Goal: Information Seeking & Learning: Check status

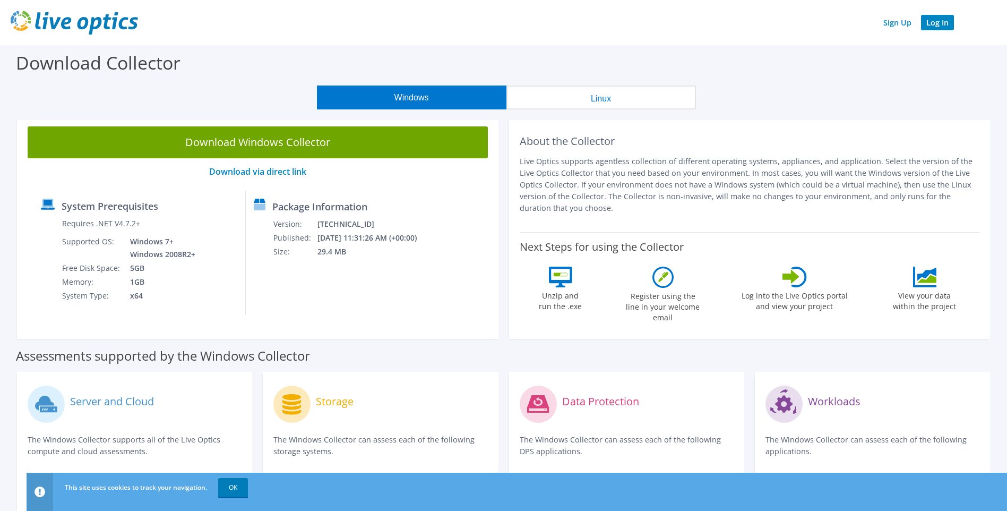
click at [933, 24] on link "Log In" at bounding box center [937, 22] width 33 height 15
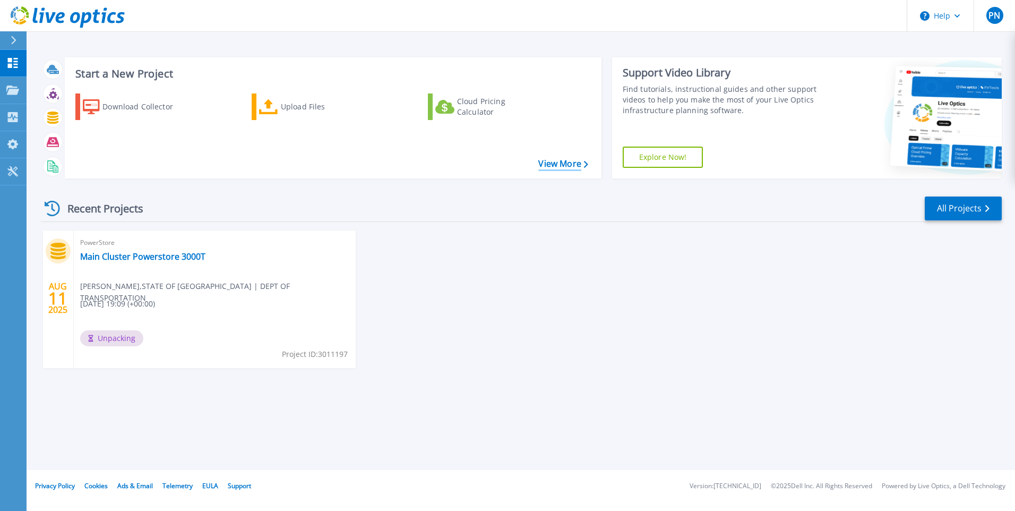
click at [568, 164] on link "View More" at bounding box center [562, 164] width 49 height 10
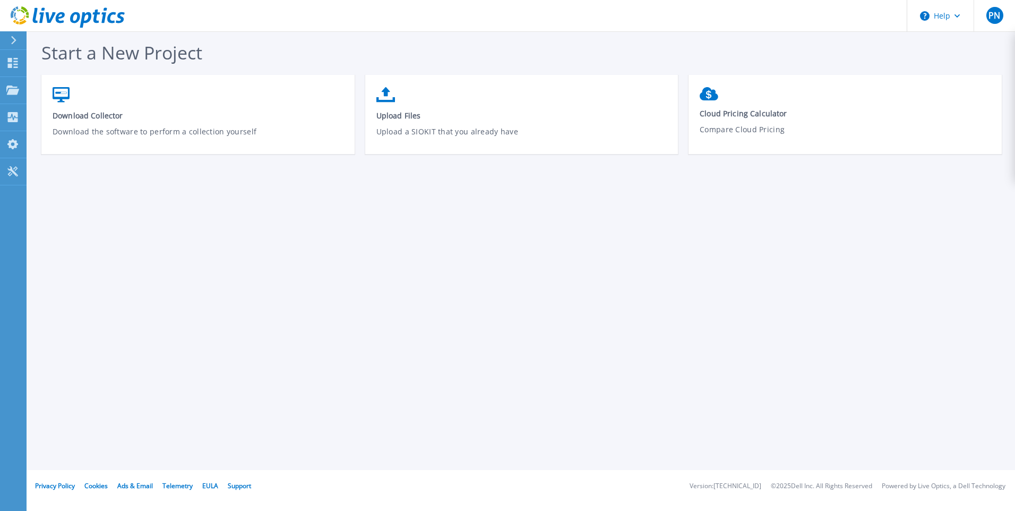
click at [13, 36] on icon at bounding box center [14, 40] width 6 height 8
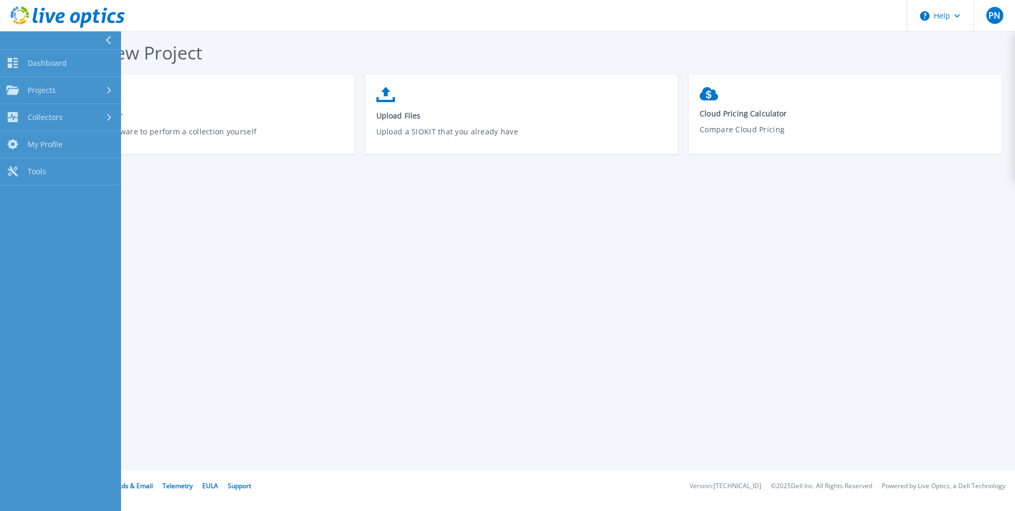
click at [13, 36] on button at bounding box center [60, 40] width 121 height 19
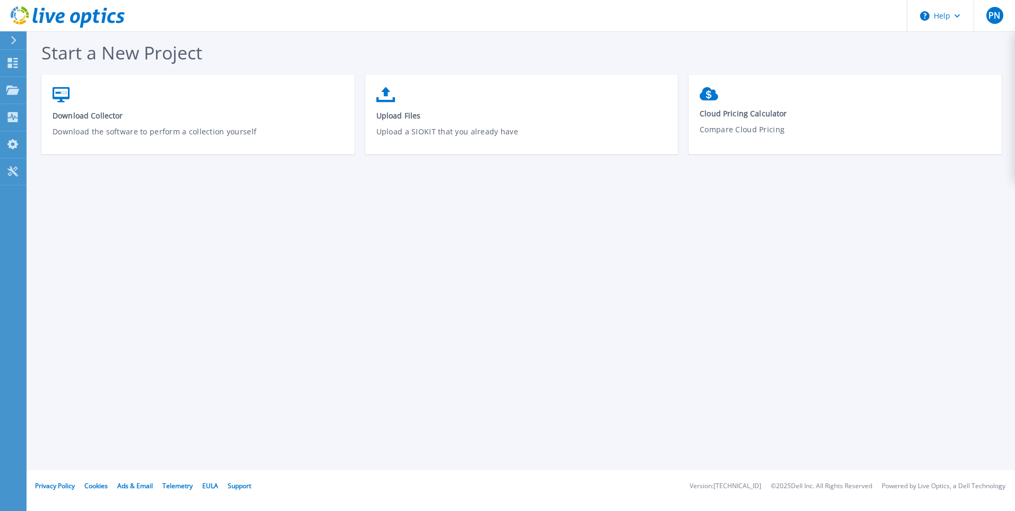
drag, startPoint x: 13, startPoint y: 36, endPoint x: 156, endPoint y: 204, distance: 220.8
click at [293, 362] on div "Start a New Project Download Collector Download the software to perform a colle…" at bounding box center [521, 235] width 989 height 470
click at [17, 65] on icon at bounding box center [13, 63] width 10 height 10
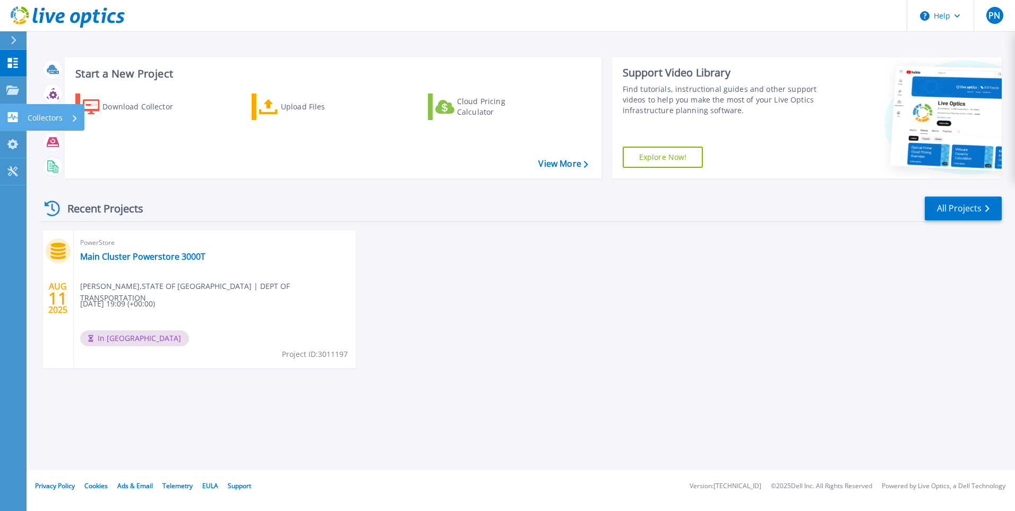
click at [46, 116] on p "Collectors" at bounding box center [45, 118] width 35 height 28
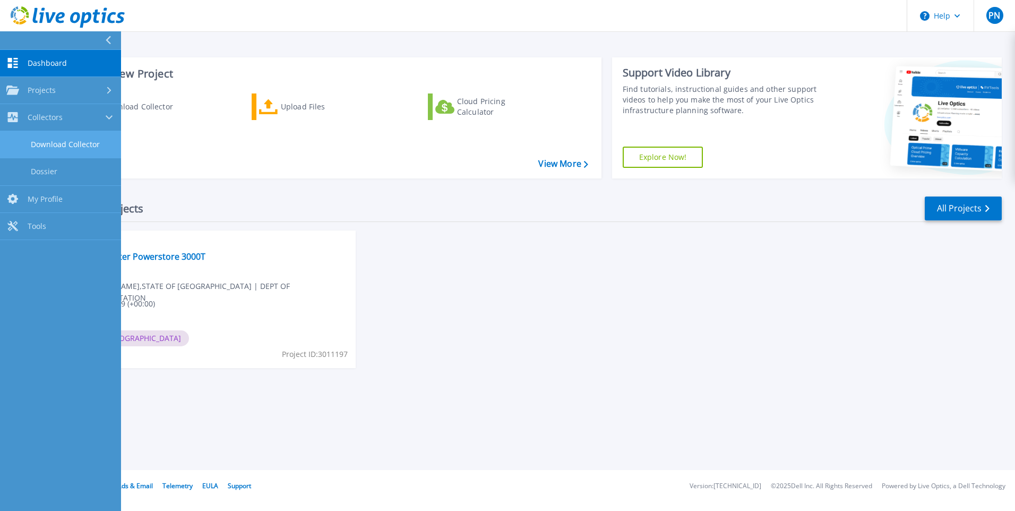
click at [65, 141] on link "Download Collector" at bounding box center [60, 144] width 121 height 27
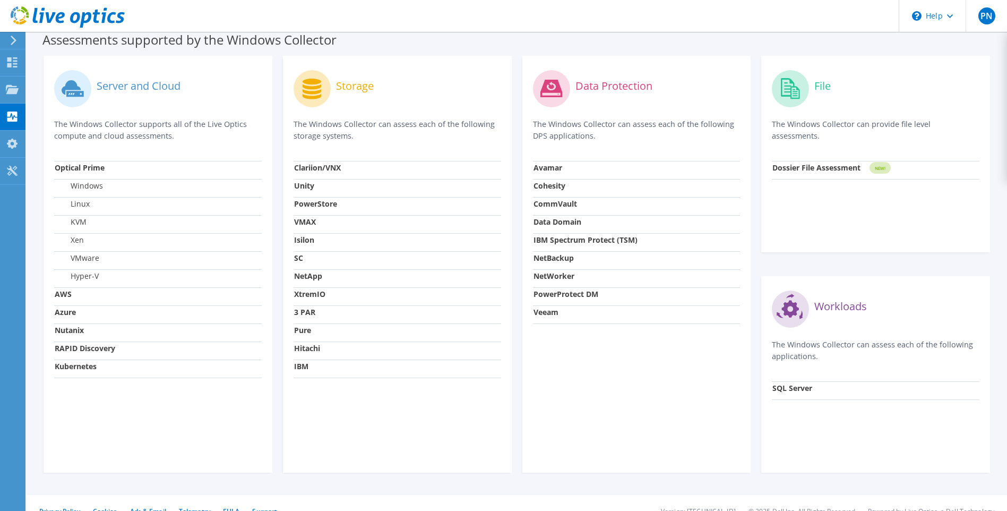
scroll to position [315, 0]
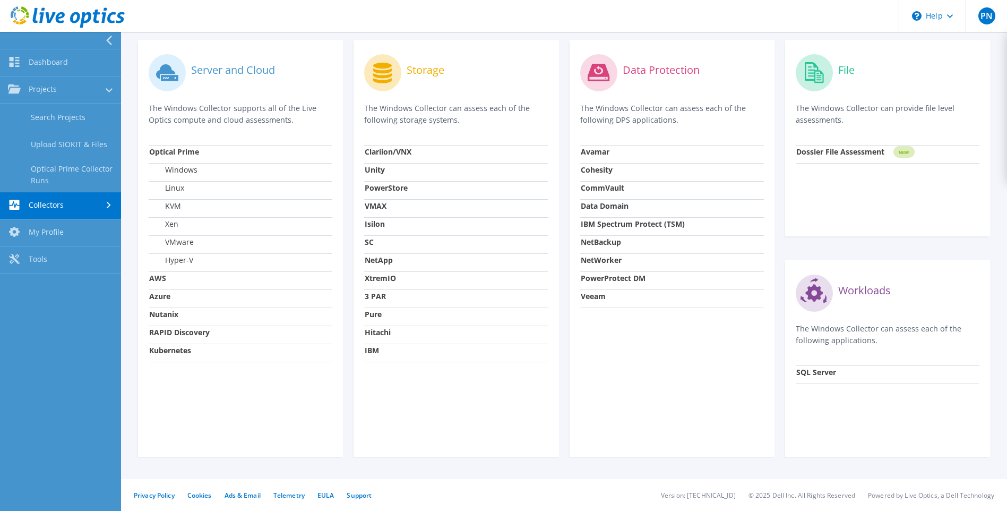
drag, startPoint x: 5, startPoint y: 93, endPoint x: 21, endPoint y: 367, distance: 273.9
click at [21, 366] on nav "Dashboard Projects Search Projects Upload SIOKIT & Files Optical Prime Collecto…" at bounding box center [60, 271] width 121 height 479
click at [73, 117] on link "Search Projects" at bounding box center [60, 117] width 121 height 27
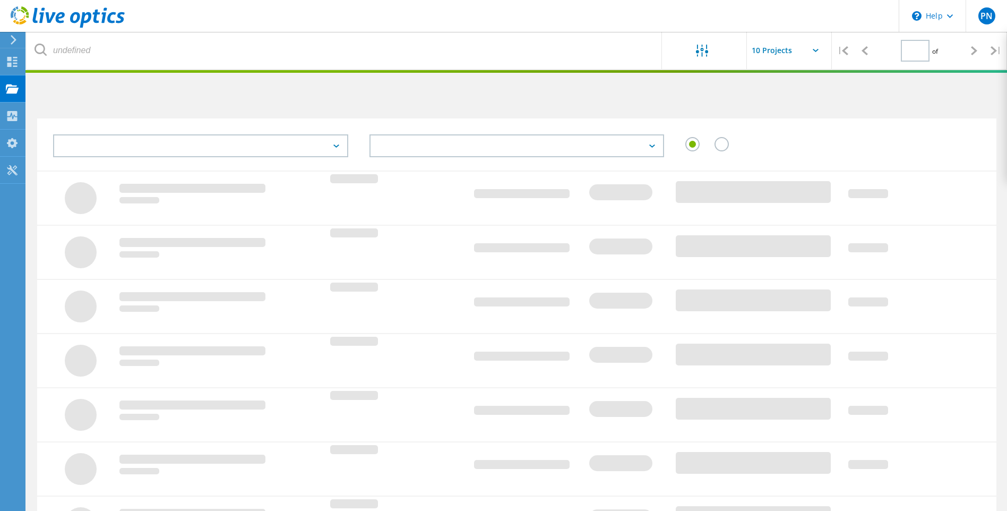
type input "1"
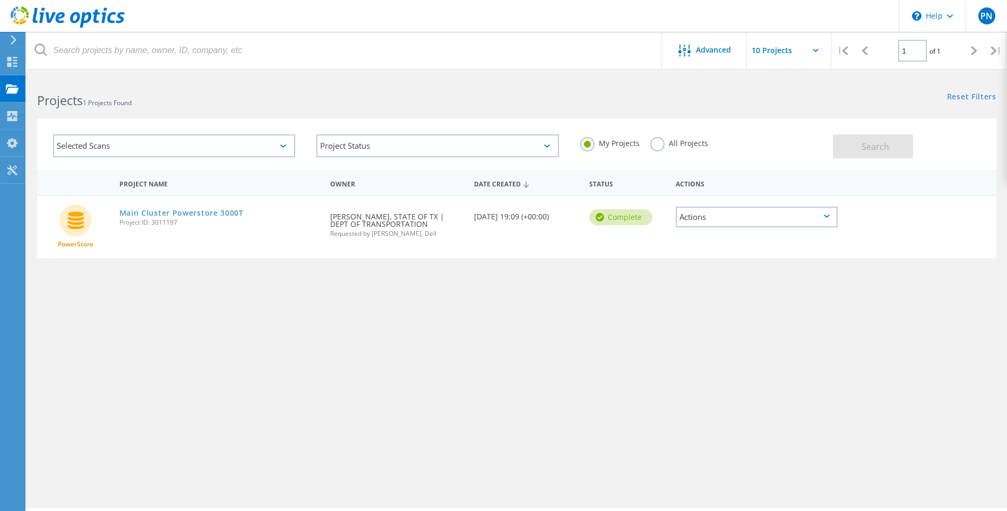
click at [658, 143] on label "All Projects" at bounding box center [679, 142] width 58 height 10
click at [0, 0] on input "All Projects" at bounding box center [0, 0] width 0 height 0
click at [217, 149] on div "Selected Scans" at bounding box center [174, 145] width 242 height 23
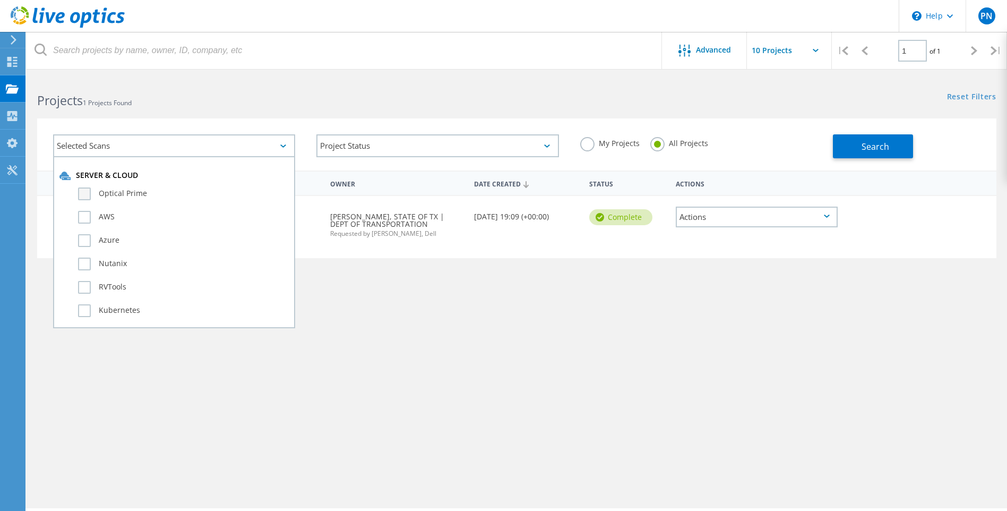
click at [99, 191] on label "Optical Prime" at bounding box center [183, 193] width 211 height 13
click at [0, 0] on input "Optical Prime" at bounding box center [0, 0] width 0 height 0
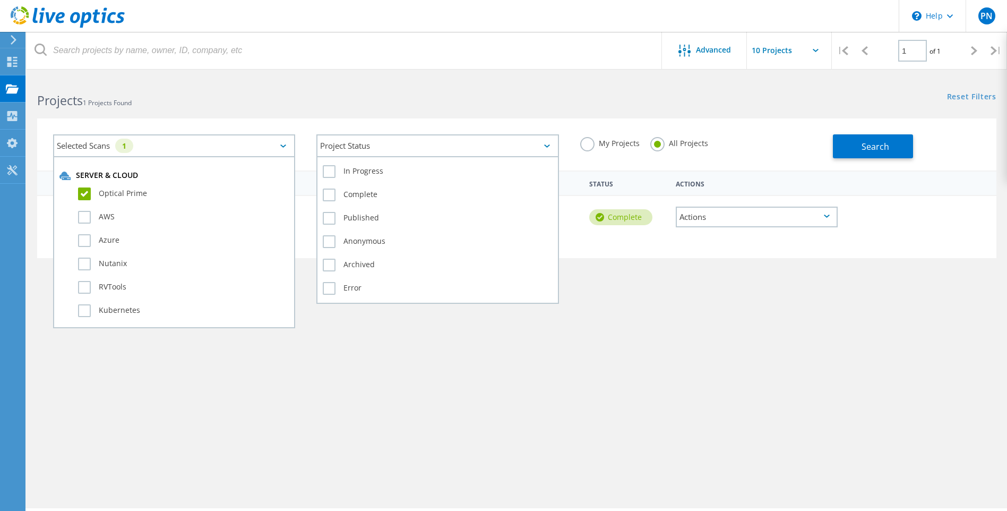
click at [365, 144] on div "Project Status" at bounding box center [437, 145] width 242 height 23
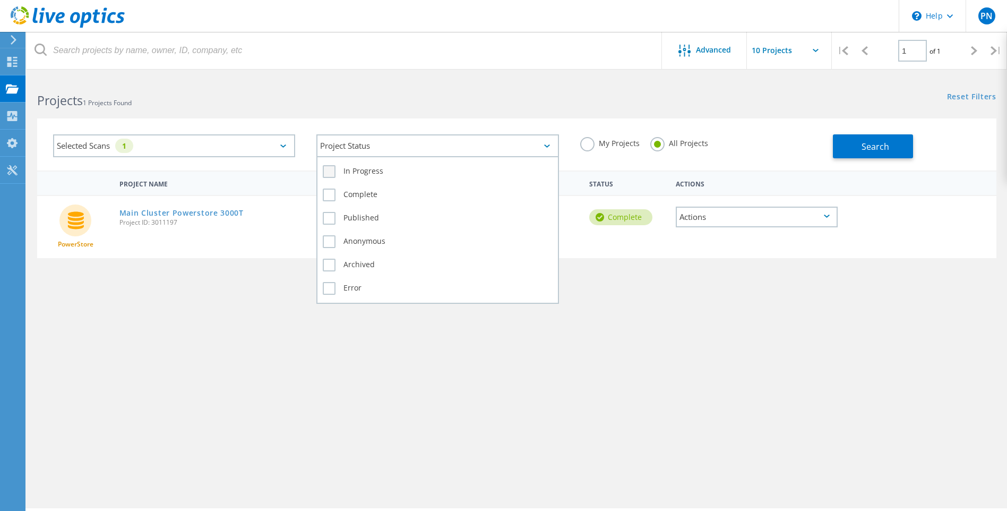
click at [362, 172] on label "In Progress" at bounding box center [437, 171] width 229 height 13
click at [0, 0] on input "In Progress" at bounding box center [0, 0] width 0 height 0
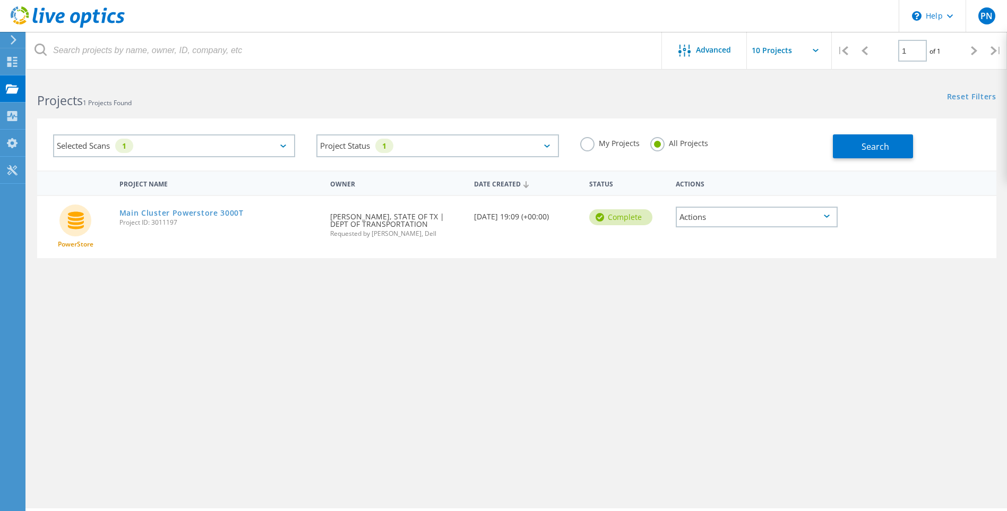
click at [403, 411] on div "Project Name Owner Date Created Status Actions PowerStore Main Cluster Powersto…" at bounding box center [517, 308] width 960 height 276
click at [888, 155] on button "Search" at bounding box center [873, 146] width 80 height 24
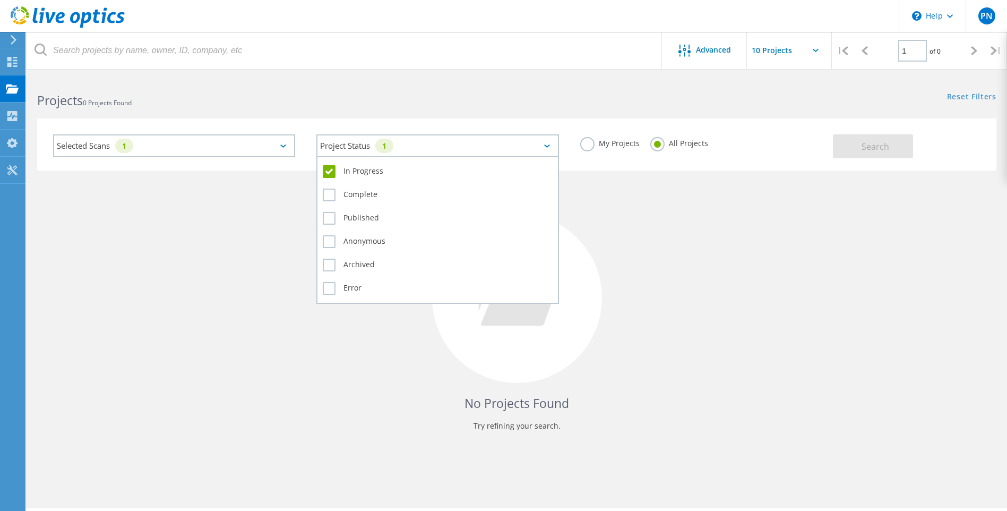
click at [379, 149] on div "Project Status 1" at bounding box center [437, 145] width 242 height 23
click at [363, 169] on label "In Progress" at bounding box center [437, 171] width 229 height 13
drag, startPoint x: 363, startPoint y: 169, endPoint x: 328, endPoint y: 170, distance: 34.5
click at [328, 170] on label "In Progress" at bounding box center [437, 171] width 229 height 13
click at [0, 0] on input "In Progress" at bounding box center [0, 0] width 0 height 0
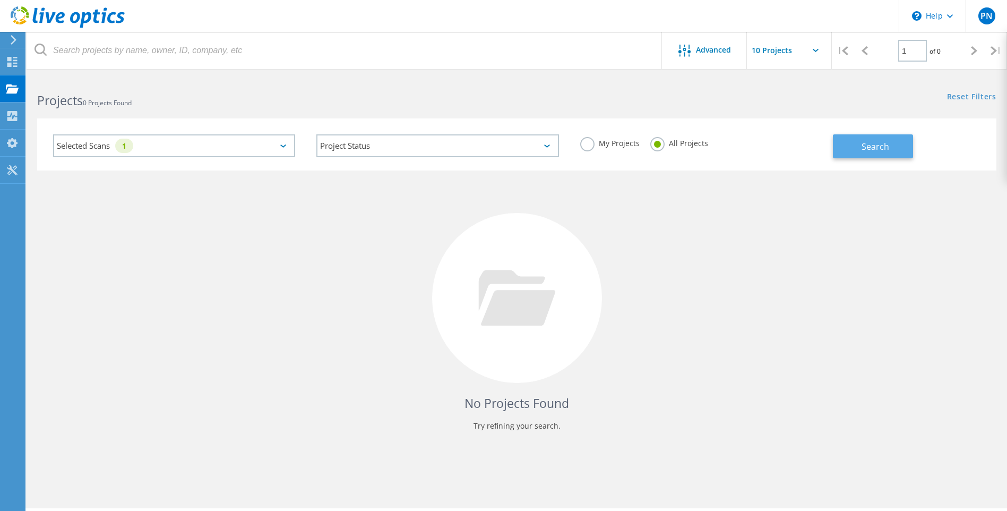
click at [868, 150] on span "Search" at bounding box center [876, 147] width 28 height 12
click at [257, 152] on div "Selected Scans 1" at bounding box center [174, 145] width 242 height 23
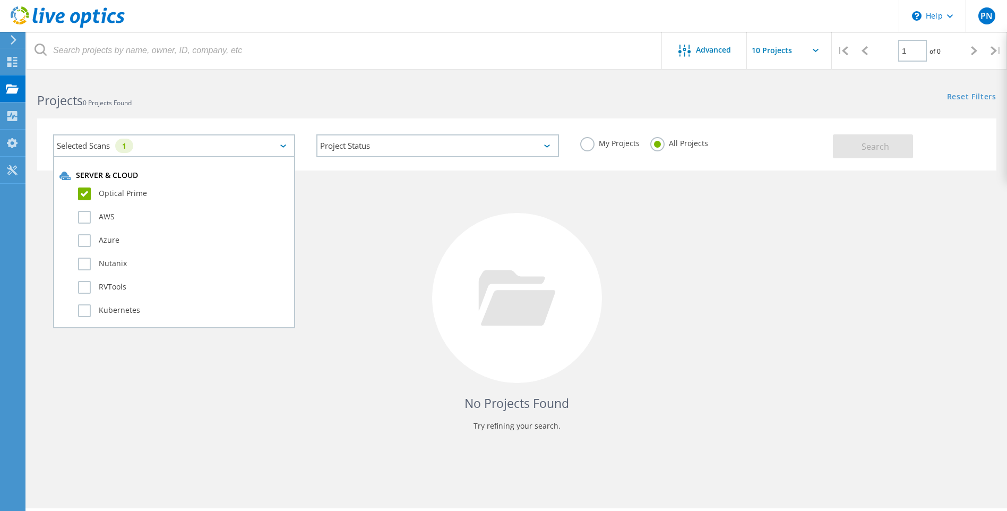
click at [121, 196] on label "Optical Prime" at bounding box center [183, 193] width 211 height 13
click at [0, 0] on input "Optical Prime" at bounding box center [0, 0] width 0 height 0
click at [866, 146] on span "Search" at bounding box center [876, 147] width 28 height 12
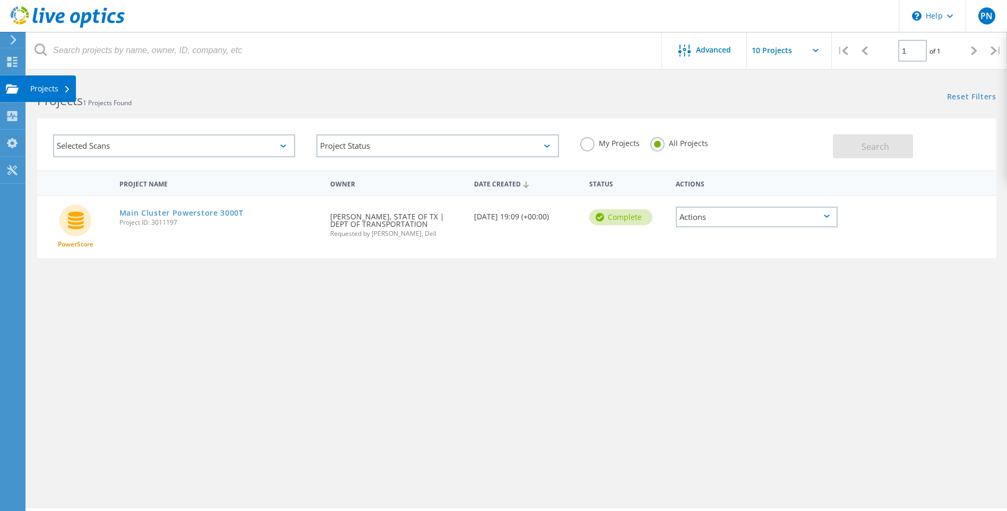
click at [49, 89] on div "Projects" at bounding box center [50, 88] width 40 height 7
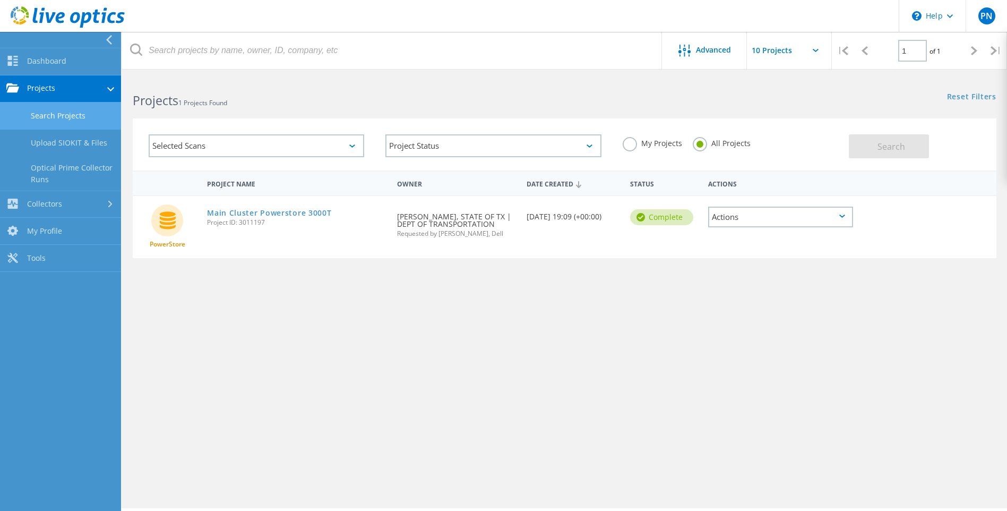
click at [74, 116] on link "Search Projects" at bounding box center [60, 115] width 121 height 27
click at [243, 396] on div "Project Name Owner Date Created Status Actions PowerStore Main Cluster Powersto…" at bounding box center [565, 308] width 864 height 276
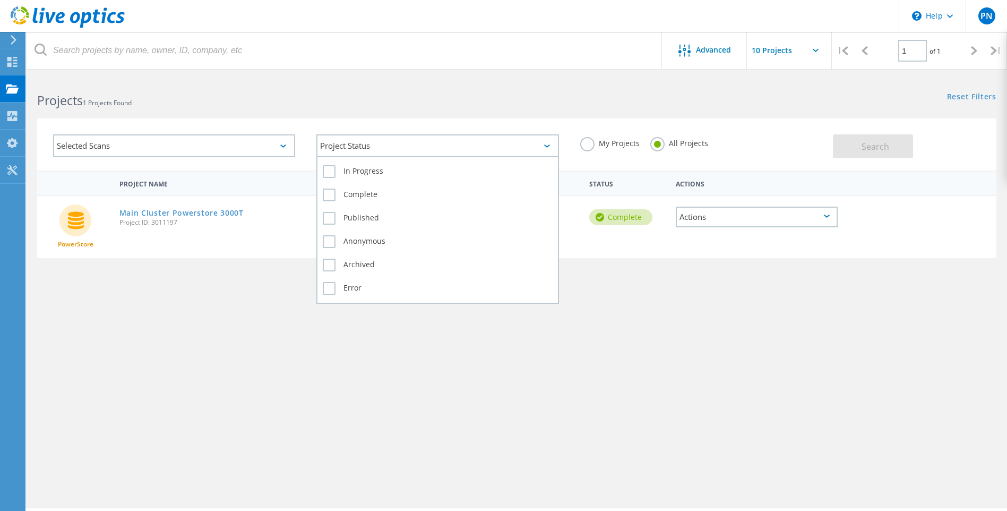
click at [548, 145] on icon at bounding box center [547, 145] width 6 height 3
click at [345, 288] on label "Error" at bounding box center [437, 288] width 229 height 13
click at [0, 0] on input "Error" at bounding box center [0, 0] width 0 height 0
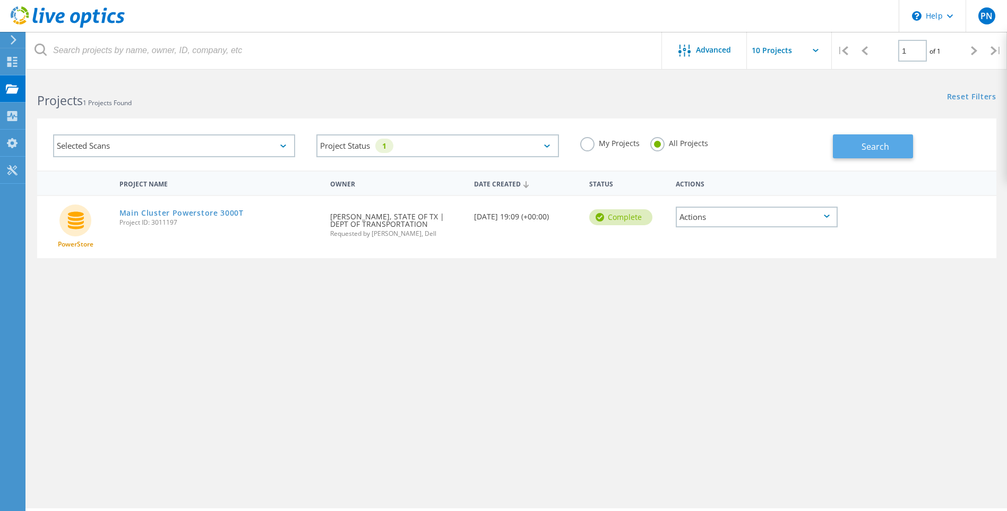
click at [875, 147] on span "Search" at bounding box center [876, 147] width 28 height 12
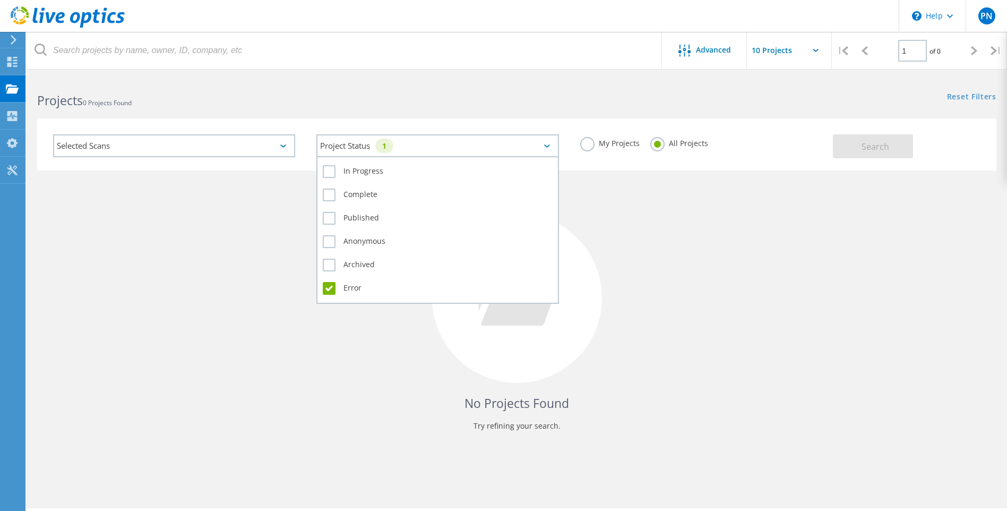
click at [548, 147] on icon at bounding box center [547, 145] width 6 height 3
click at [335, 290] on label "Error" at bounding box center [437, 288] width 229 height 13
click at [0, 0] on input "Error" at bounding box center [0, 0] width 0 height 0
click at [338, 175] on label "In Progress" at bounding box center [437, 171] width 229 height 13
click at [0, 0] on input "In Progress" at bounding box center [0, 0] width 0 height 0
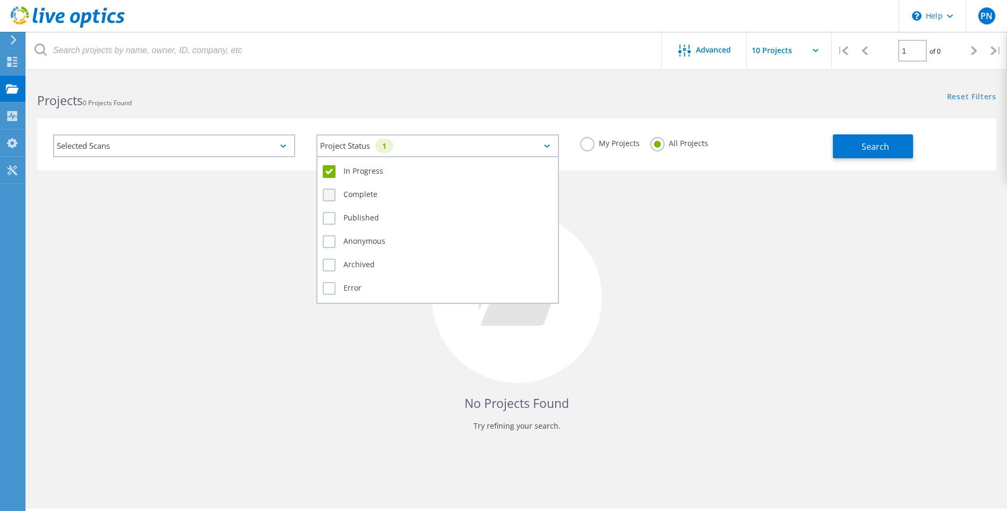
click at [337, 194] on label "Complete" at bounding box center [437, 195] width 229 height 13
click at [0, 0] on input "Complete" at bounding box center [0, 0] width 0 height 0
click at [337, 221] on label "Published" at bounding box center [437, 218] width 229 height 13
click at [0, 0] on input "Published" at bounding box center [0, 0] width 0 height 0
click at [336, 245] on label "Anonymous" at bounding box center [437, 241] width 229 height 13
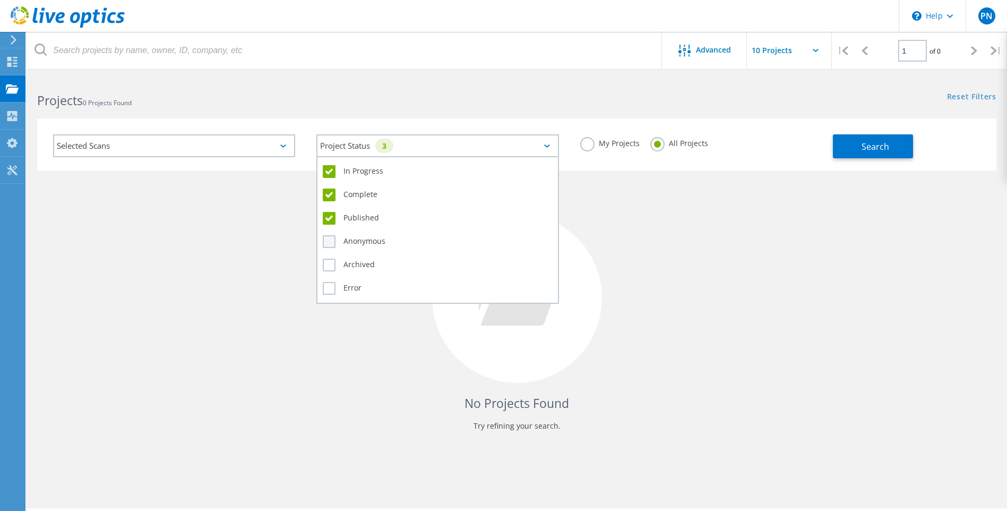
click at [0, 0] on input "Anonymous" at bounding box center [0, 0] width 0 height 0
click at [332, 269] on label "Archived" at bounding box center [437, 265] width 229 height 13
click at [0, 0] on input "Archived" at bounding box center [0, 0] width 0 height 0
click at [330, 292] on label "Error" at bounding box center [437, 288] width 229 height 13
click at [0, 0] on input "Error" at bounding box center [0, 0] width 0 height 0
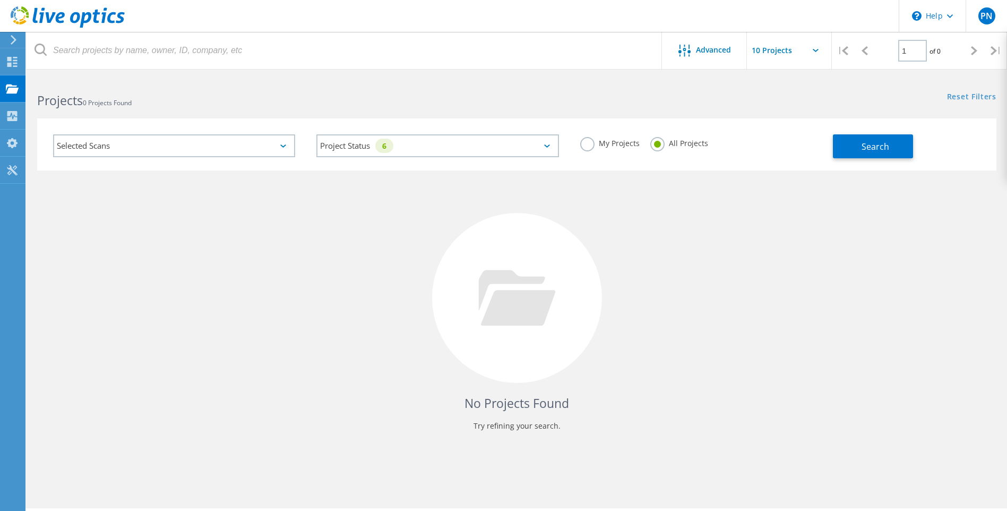
click at [802, 185] on div "No Projects Found Try refining your search." at bounding box center [517, 307] width 960 height 275
click at [271, 151] on div "Selected Scans" at bounding box center [174, 145] width 242 height 23
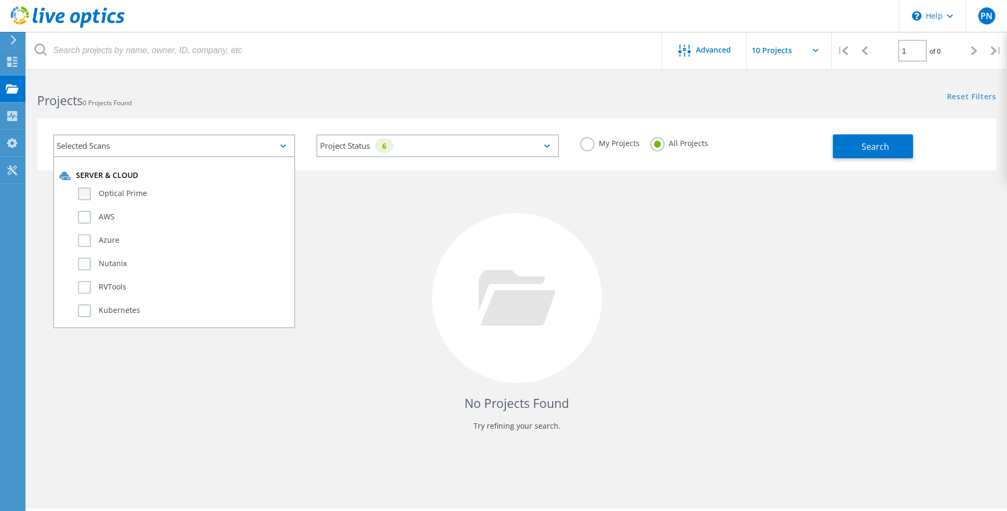
click at [118, 192] on label "Optical Prime" at bounding box center [183, 193] width 211 height 13
click at [0, 0] on input "Optical Prime" at bounding box center [0, 0] width 0 height 0
click at [438, 216] on div "No Projects Found Try refining your search." at bounding box center [517, 307] width 960 height 275
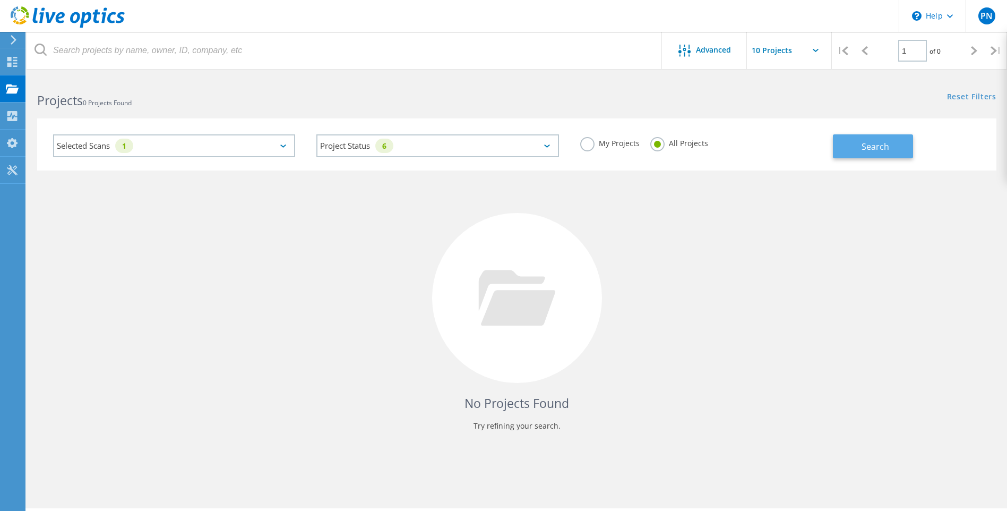
click at [873, 151] on span "Search" at bounding box center [876, 147] width 28 height 12
click at [813, 49] on icon at bounding box center [816, 50] width 6 height 3
click at [818, 49] on icon at bounding box center [816, 50] width 6 height 3
click at [813, 51] on icon at bounding box center [816, 50] width 6 height 3
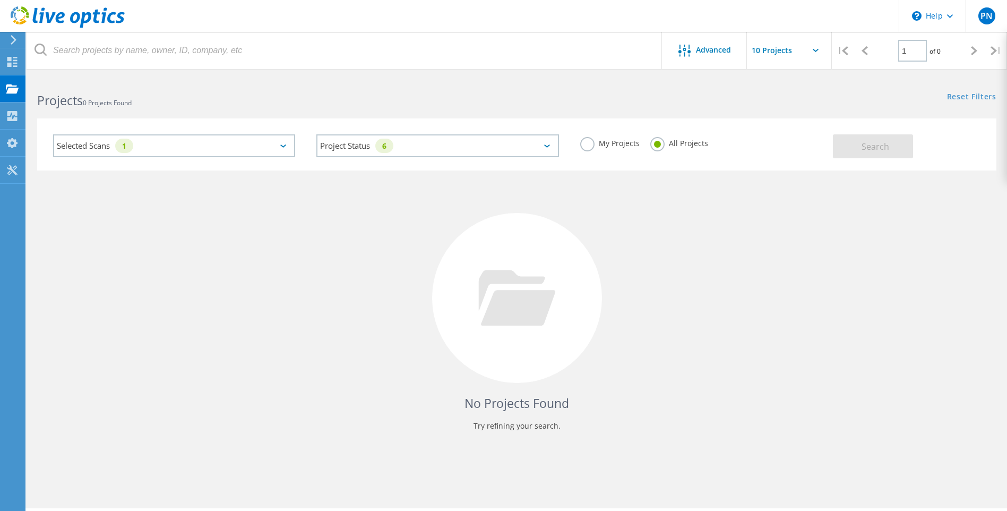
click at [774, 52] on input "text" at bounding box center [800, 50] width 106 height 37
click at [719, 293] on div "No Projects Found Try refining your search." at bounding box center [517, 307] width 960 height 275
click at [13, 41] on use at bounding box center [14, 40] width 6 height 10
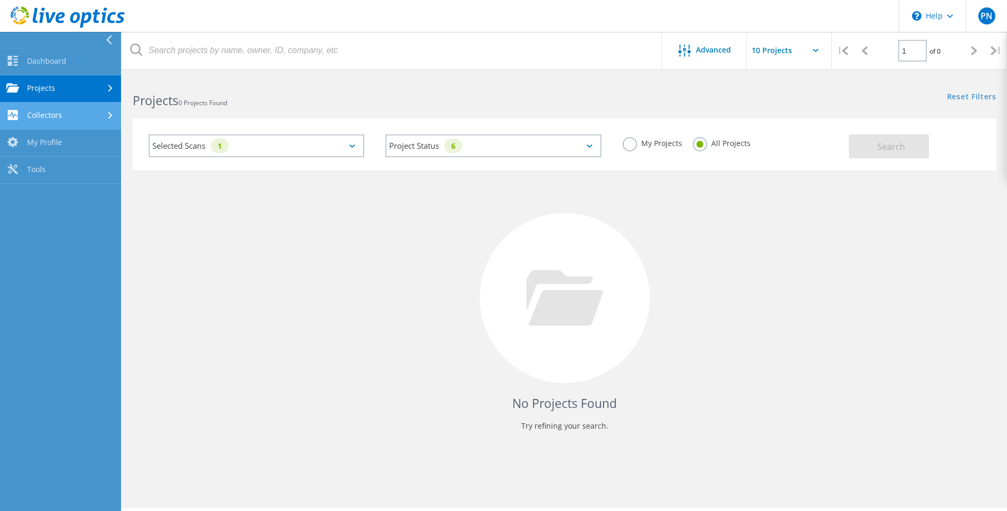
click at [38, 112] on link "Collectors" at bounding box center [60, 115] width 121 height 27
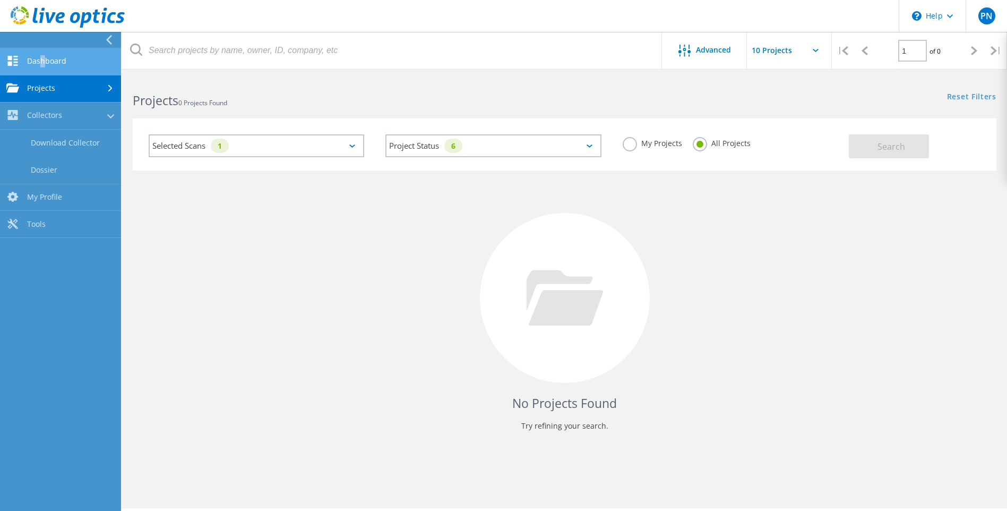
click at [41, 58] on link "Dashboard" at bounding box center [60, 61] width 121 height 27
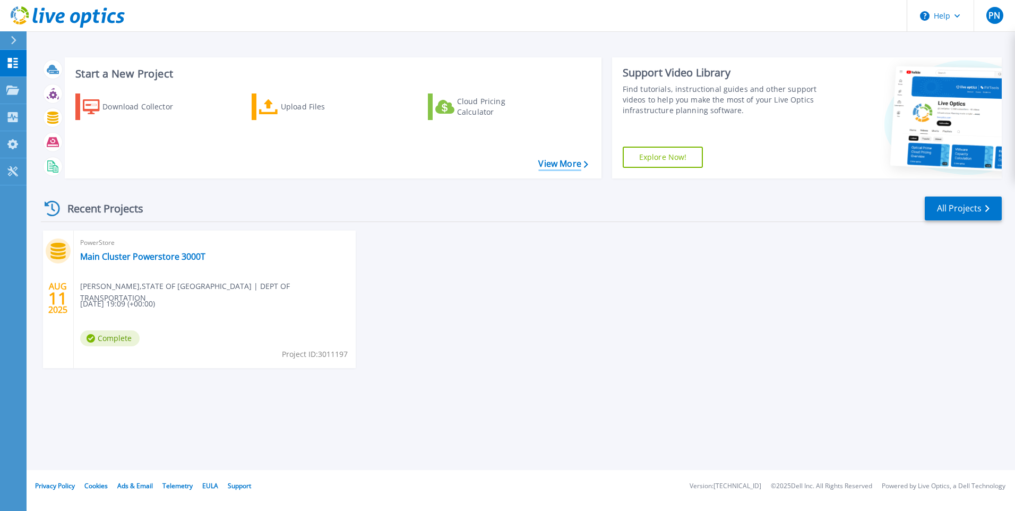
click at [562, 168] on link "View More" at bounding box center [562, 164] width 49 height 10
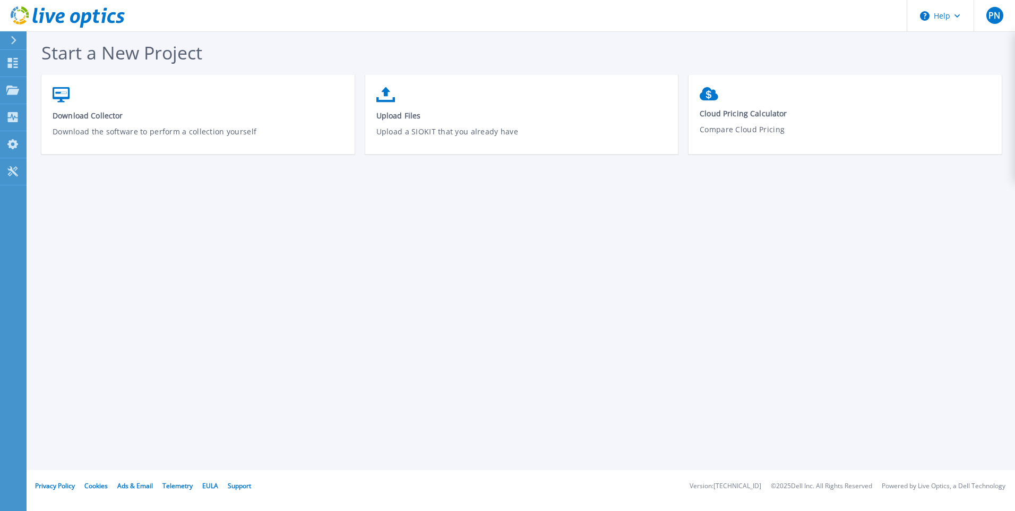
click at [15, 39] on icon at bounding box center [13, 40] width 5 height 8
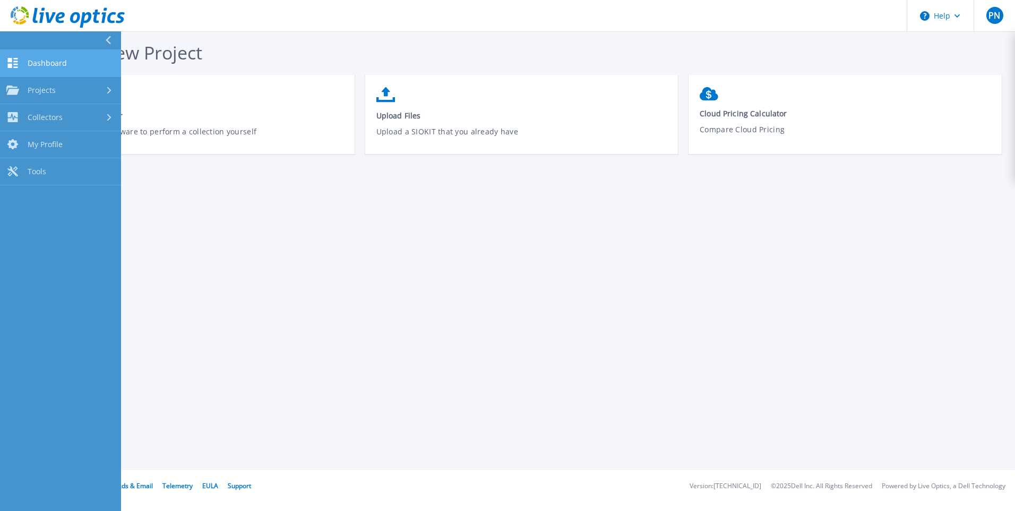
click at [33, 63] on span "Dashboard" at bounding box center [47, 63] width 39 height 10
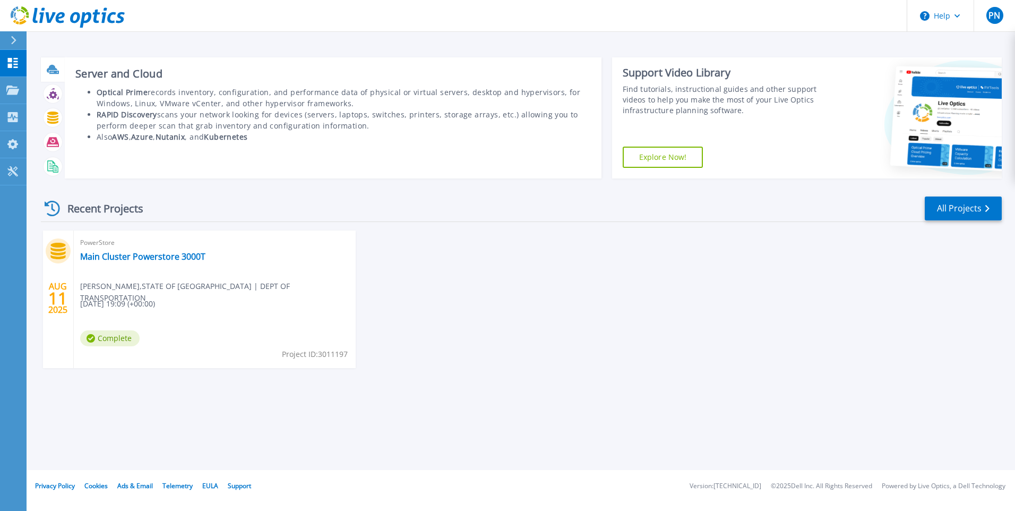
click at [53, 70] on icon at bounding box center [52, 69] width 11 height 8
click at [246, 136] on b "Kubernetes" at bounding box center [226, 137] width 44 height 10
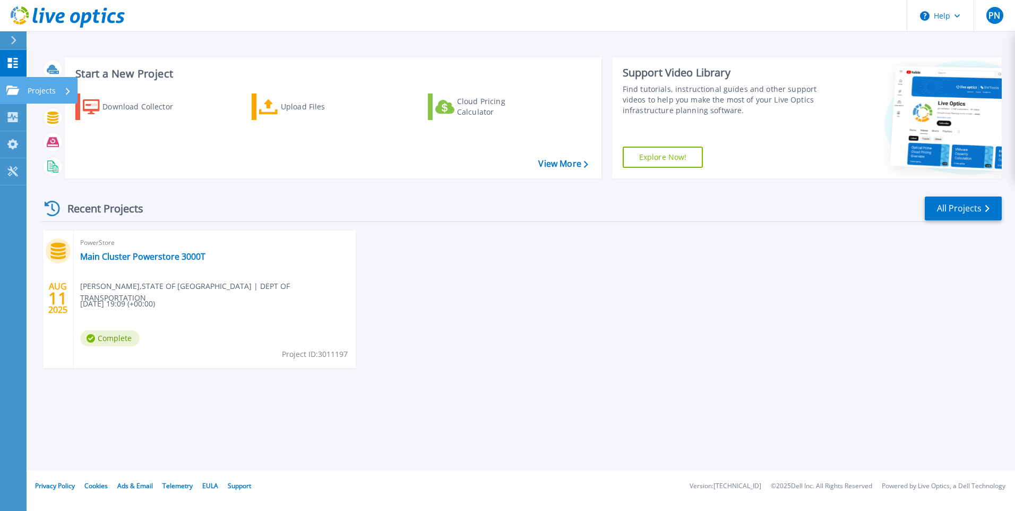
click at [12, 91] on icon at bounding box center [12, 89] width 13 height 9
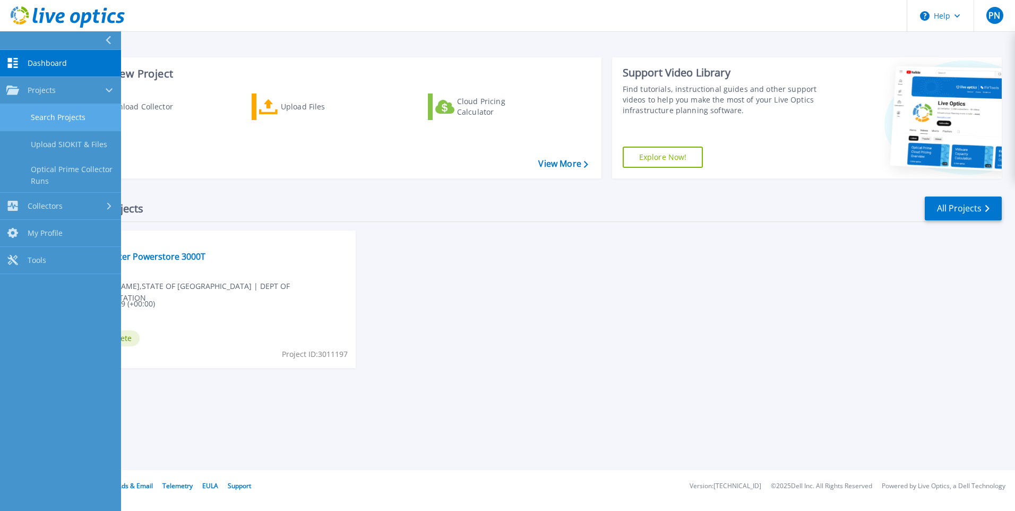
click at [55, 115] on link "Search Projects" at bounding box center [60, 117] width 121 height 27
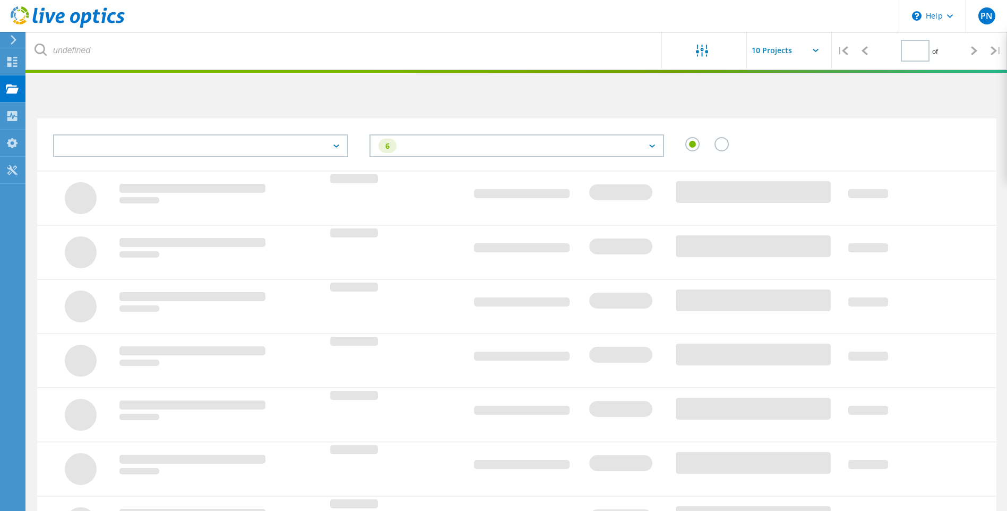
type input "1"
